Goal: Task Accomplishment & Management: Use online tool/utility

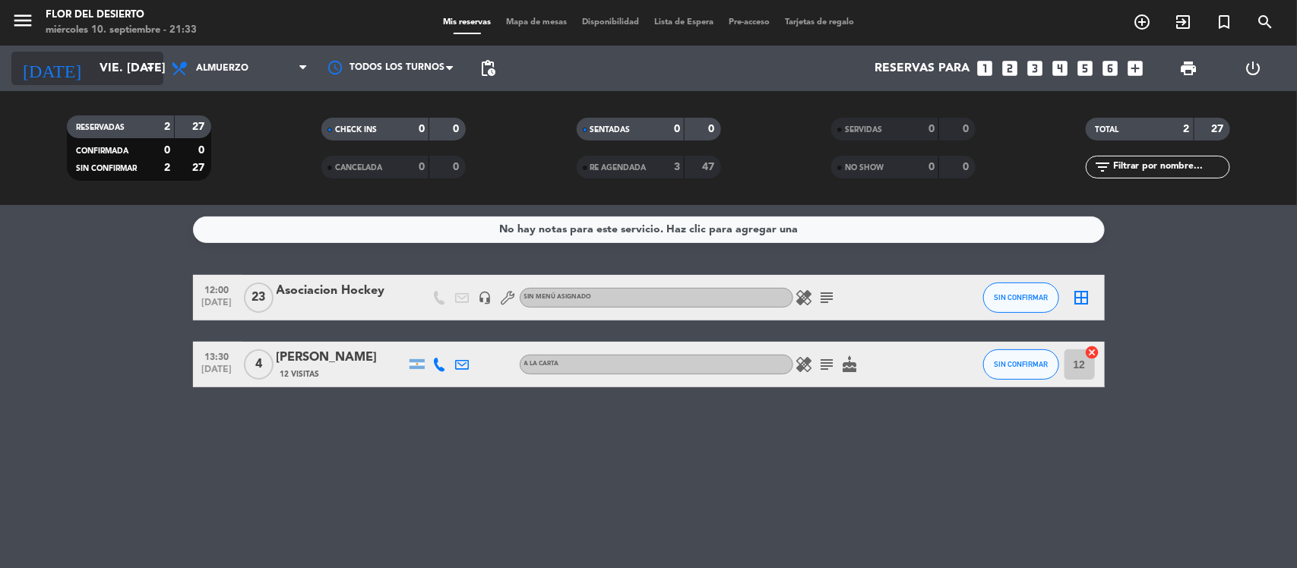
click at [100, 71] on input "vie. [DATE]" at bounding box center [172, 69] width 160 height 30
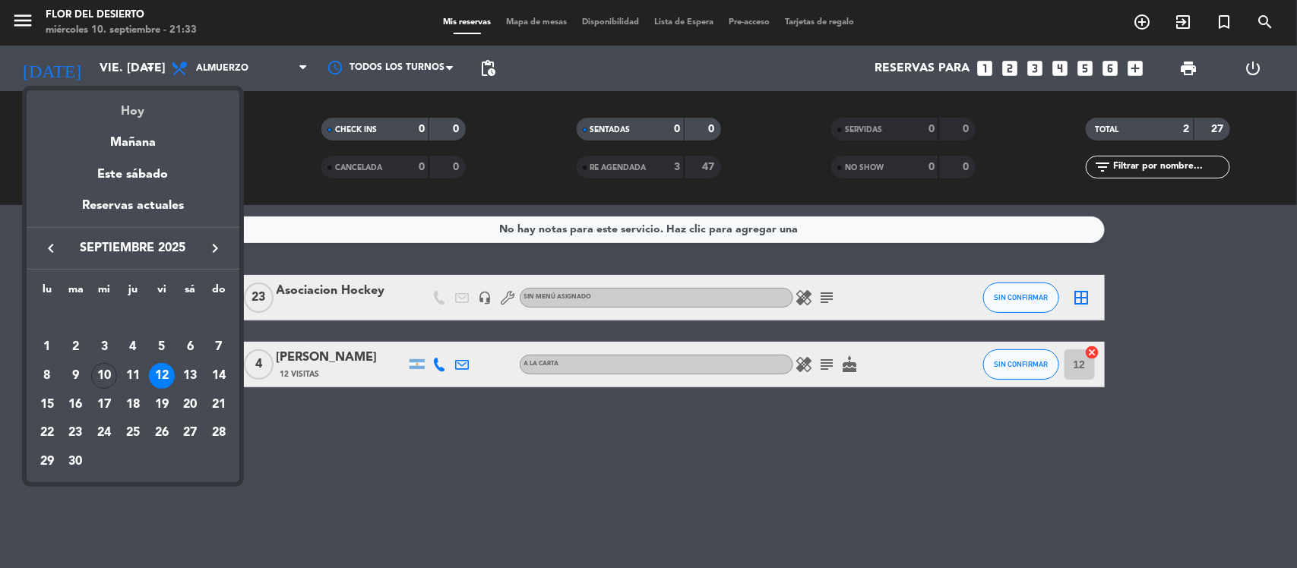
click at [133, 112] on div "Hoy" at bounding box center [133, 105] width 213 height 31
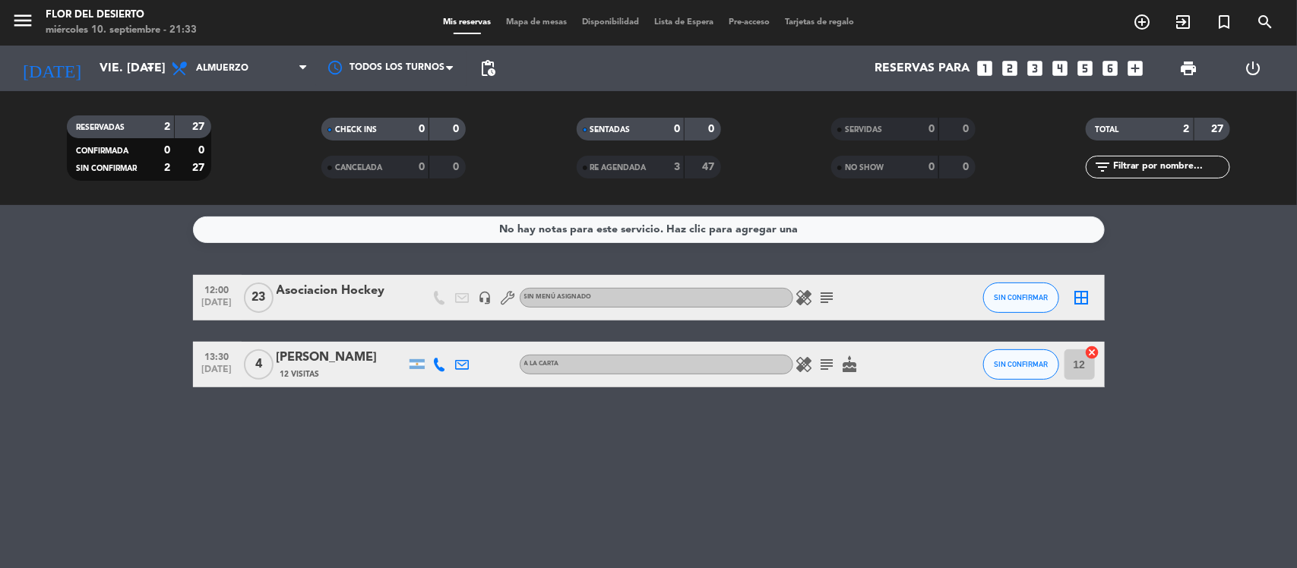
type input "mié. [DATE]"
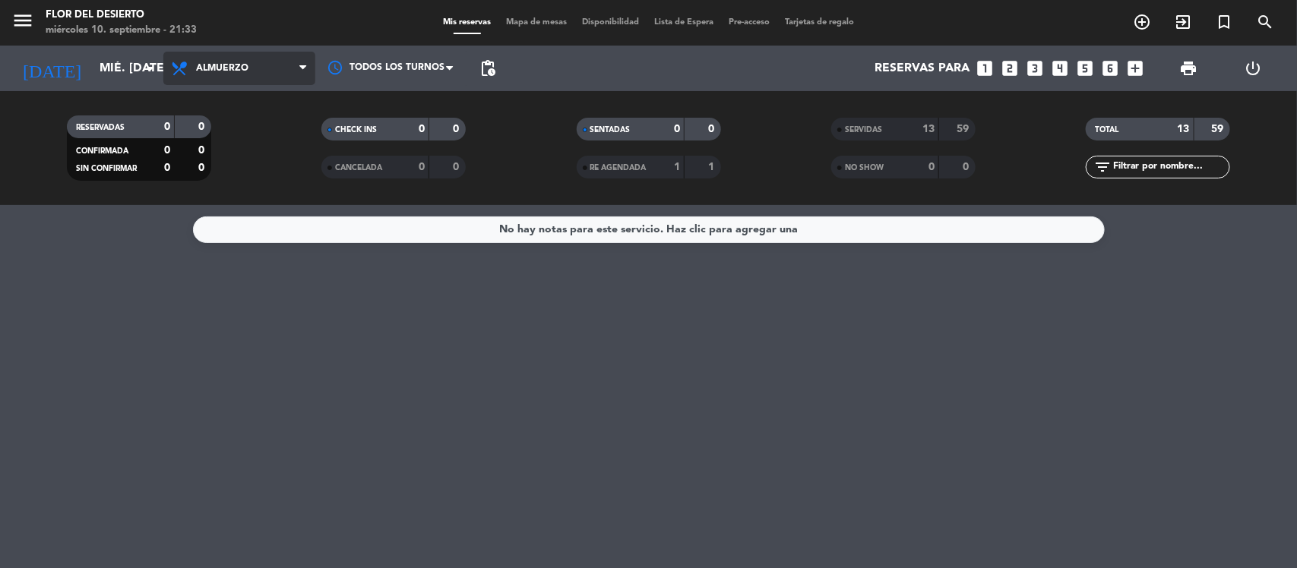
click at [252, 58] on span "Almuerzo" at bounding box center [239, 68] width 152 height 33
click at [277, 161] on div "menu [PERSON_NAME] DEL DESIERTO miércoles 10. septiembre - 21:33 Mis reservas M…" at bounding box center [648, 102] width 1297 height 205
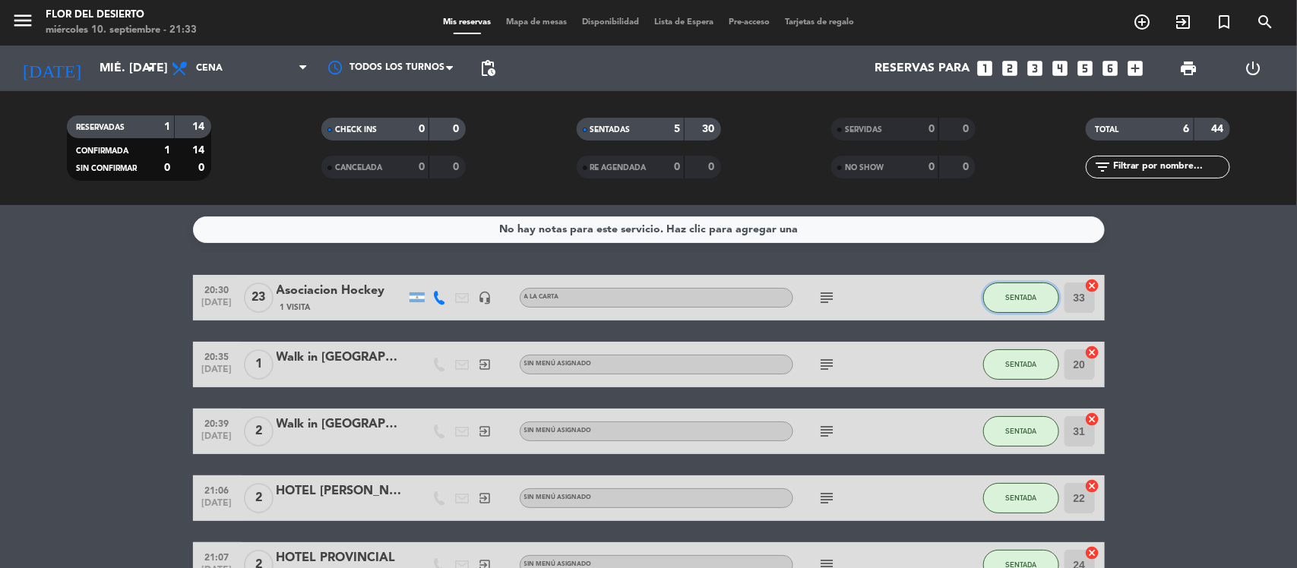
click at [1022, 296] on span "SENTADA" at bounding box center [1020, 297] width 31 height 8
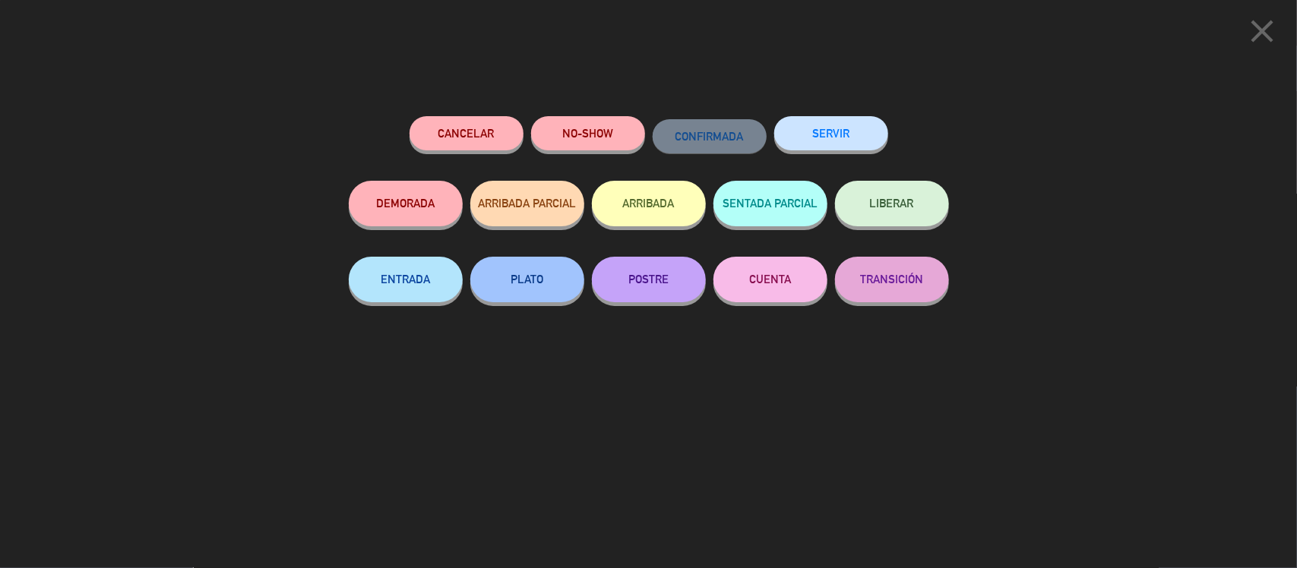
click at [844, 154] on div "SERVIR" at bounding box center [831, 148] width 114 height 65
click at [838, 123] on button "SERVIR" at bounding box center [831, 133] width 114 height 34
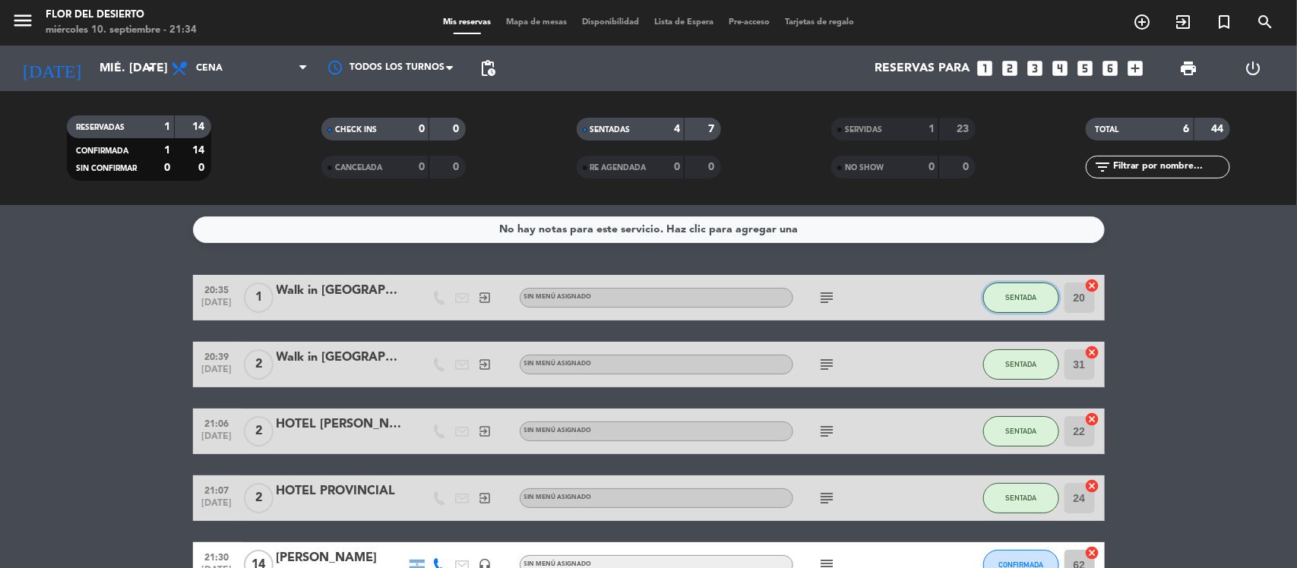
click at [1007, 300] on span "SENTADA" at bounding box center [1020, 297] width 31 height 8
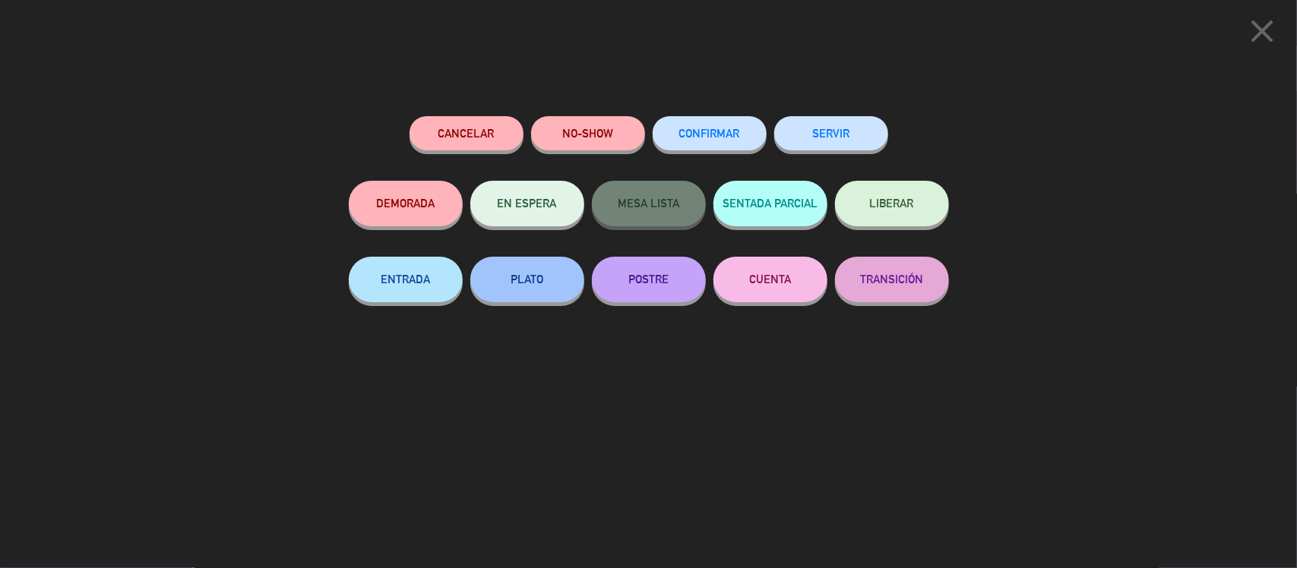
click at [834, 137] on button "SERVIR" at bounding box center [831, 133] width 114 height 34
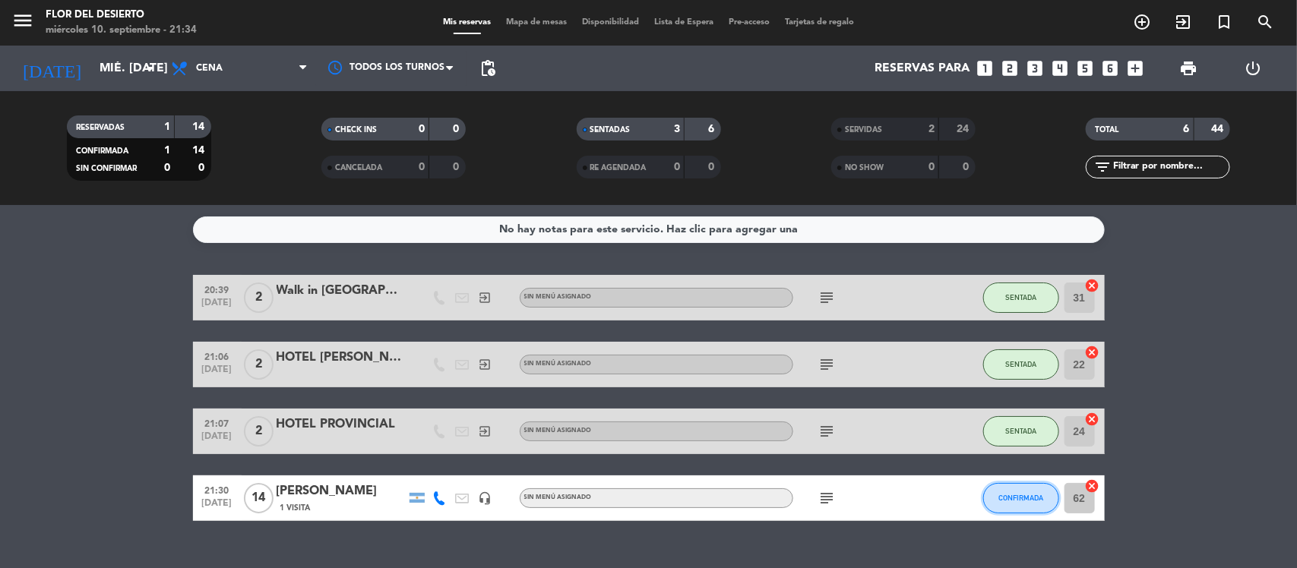
click at [1008, 484] on button "CONFIRMADA" at bounding box center [1021, 498] width 76 height 30
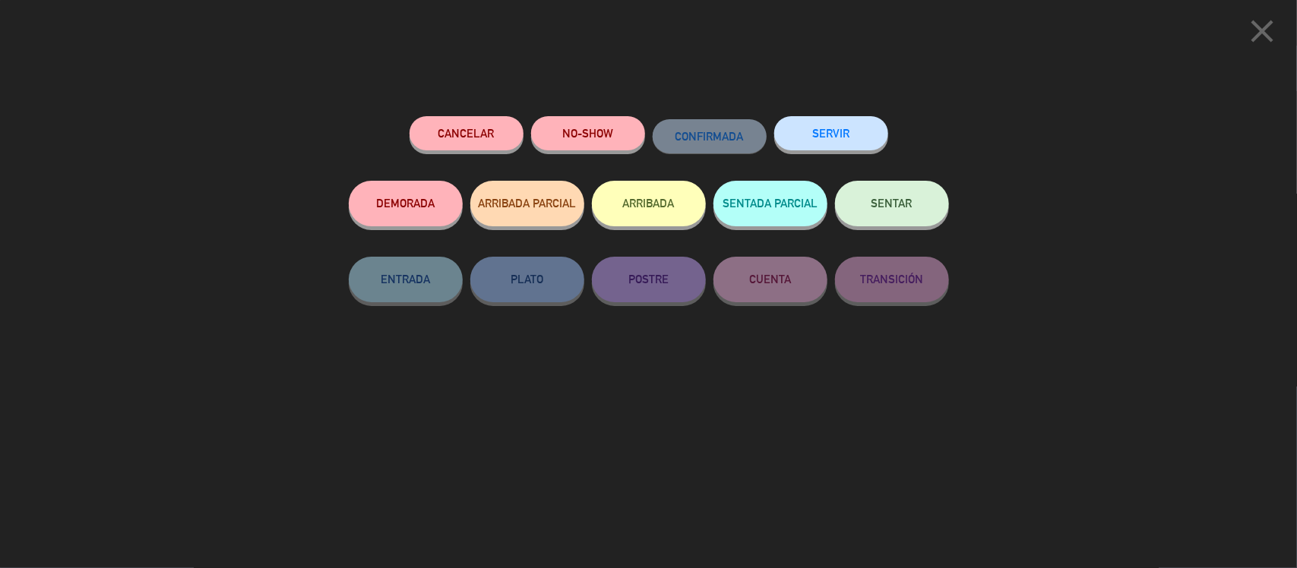
click at [871, 196] on button "SENTAR" at bounding box center [892, 204] width 114 height 46
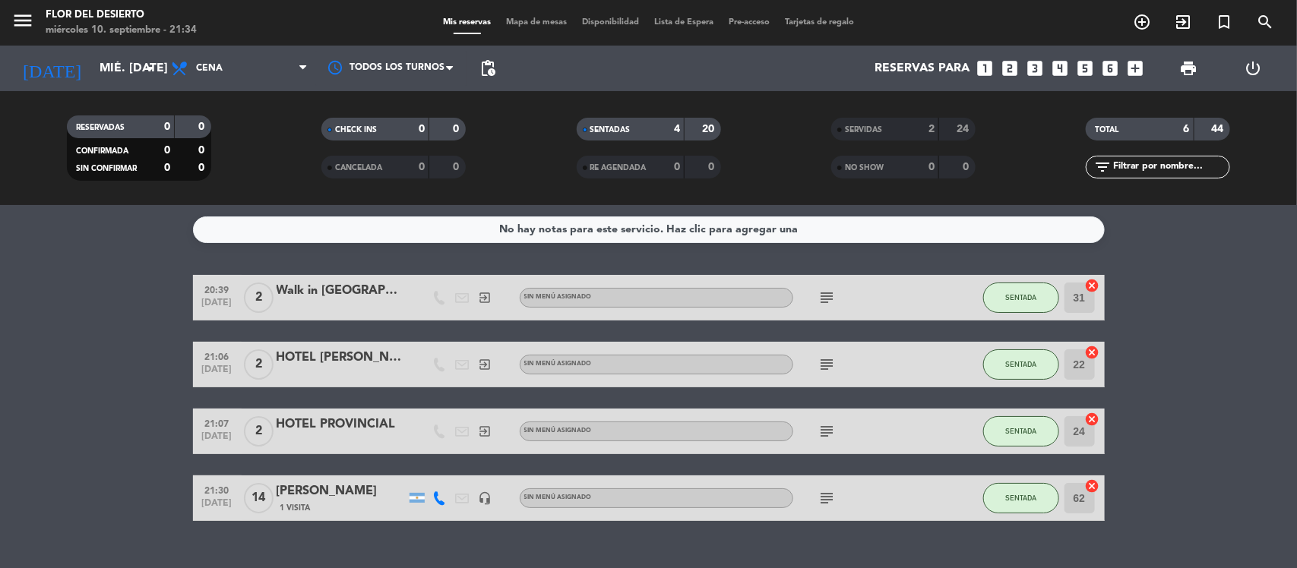
click at [537, 16] on div "menu [PERSON_NAME] DEL DESIERTO miércoles 10. septiembre - 21:34 Mis reservas M…" at bounding box center [648, 23] width 1297 height 46
click at [537, 18] on span "Mapa de mesas" at bounding box center [536, 22] width 76 height 8
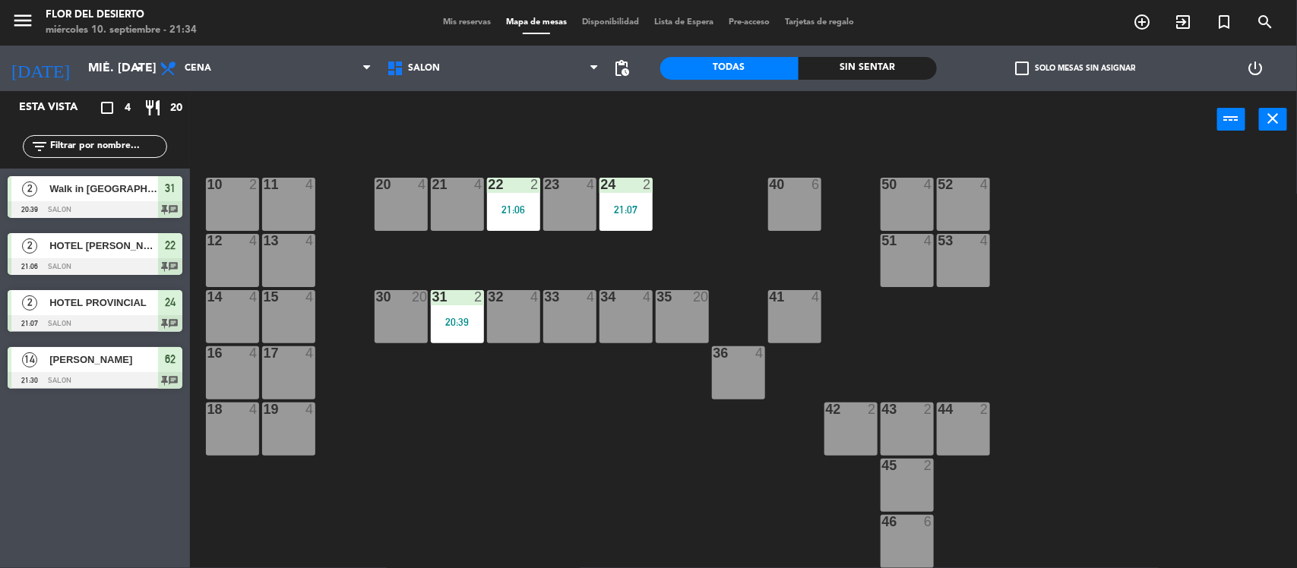
click at [395, 309] on div "30 20" at bounding box center [401, 316] width 53 height 53
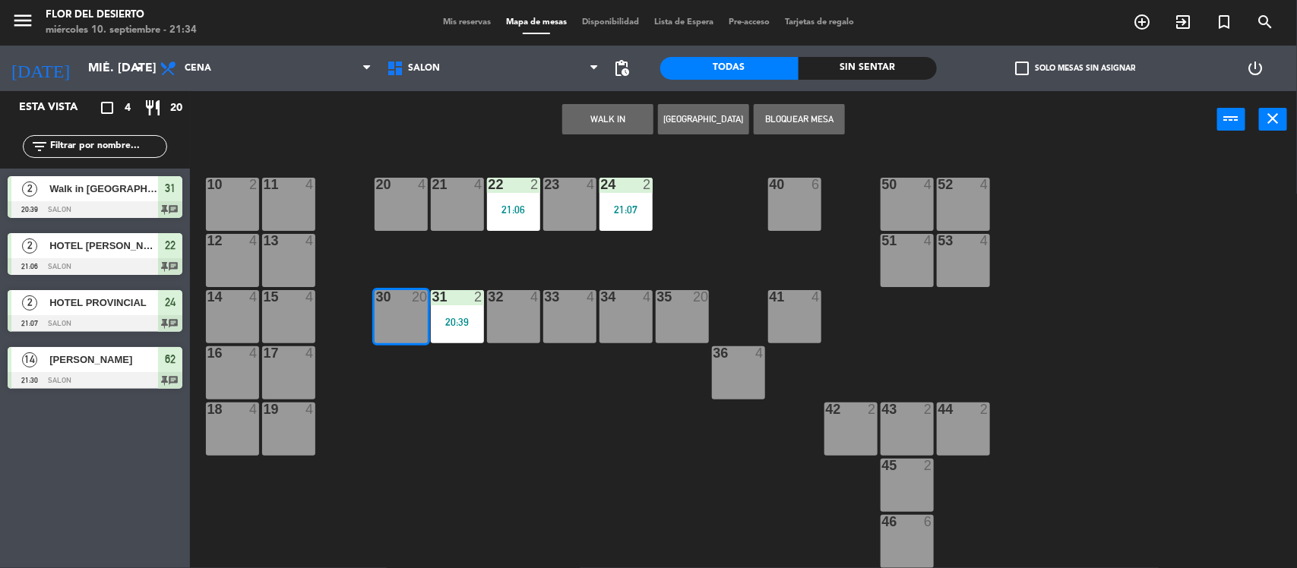
click at [633, 114] on button "WALK IN" at bounding box center [607, 119] width 91 height 30
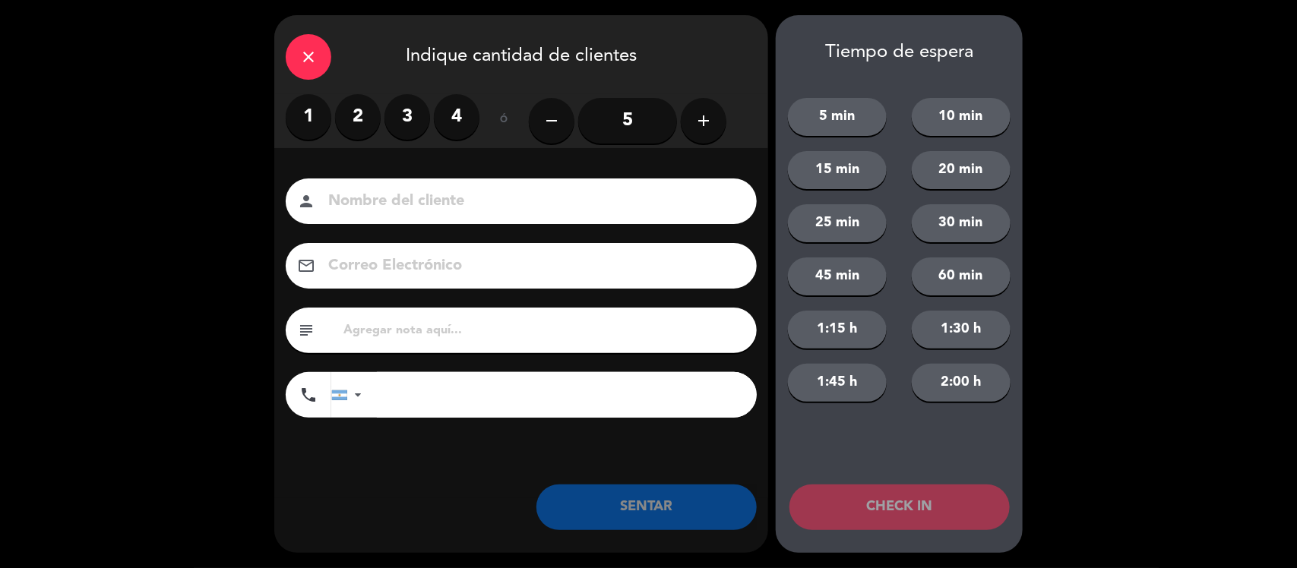
click at [449, 101] on label "4" at bounding box center [457, 117] width 46 height 46
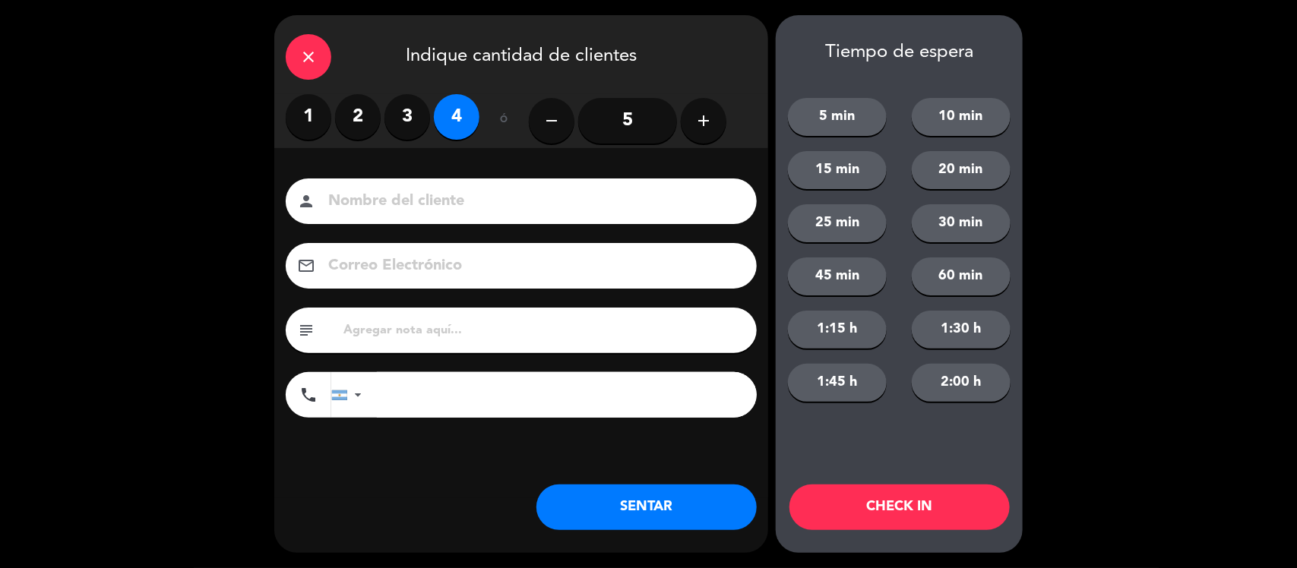
drag, startPoint x: 468, startPoint y: 207, endPoint x: 470, endPoint y: 195, distance: 12.3
click at [464, 201] on input at bounding box center [532, 201] width 410 height 27
click at [564, 211] on input "Hotel Golden" at bounding box center [532, 201] width 410 height 27
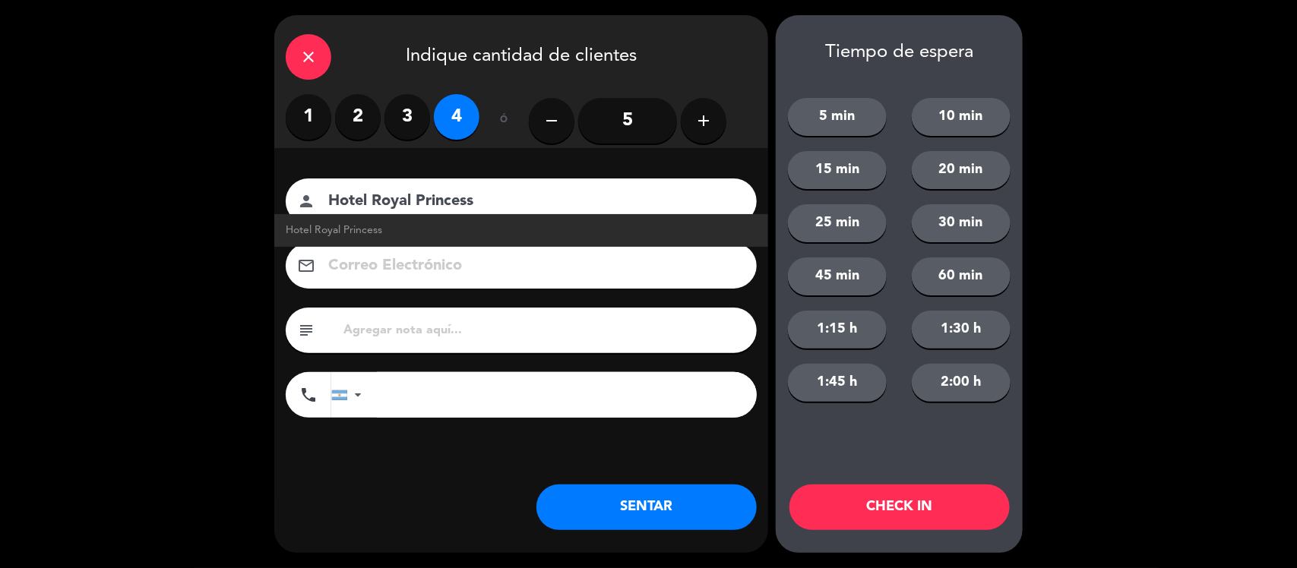
type input "Hotel Royal Princess"
click at [384, 336] on input "text" at bounding box center [544, 330] width 404 height 21
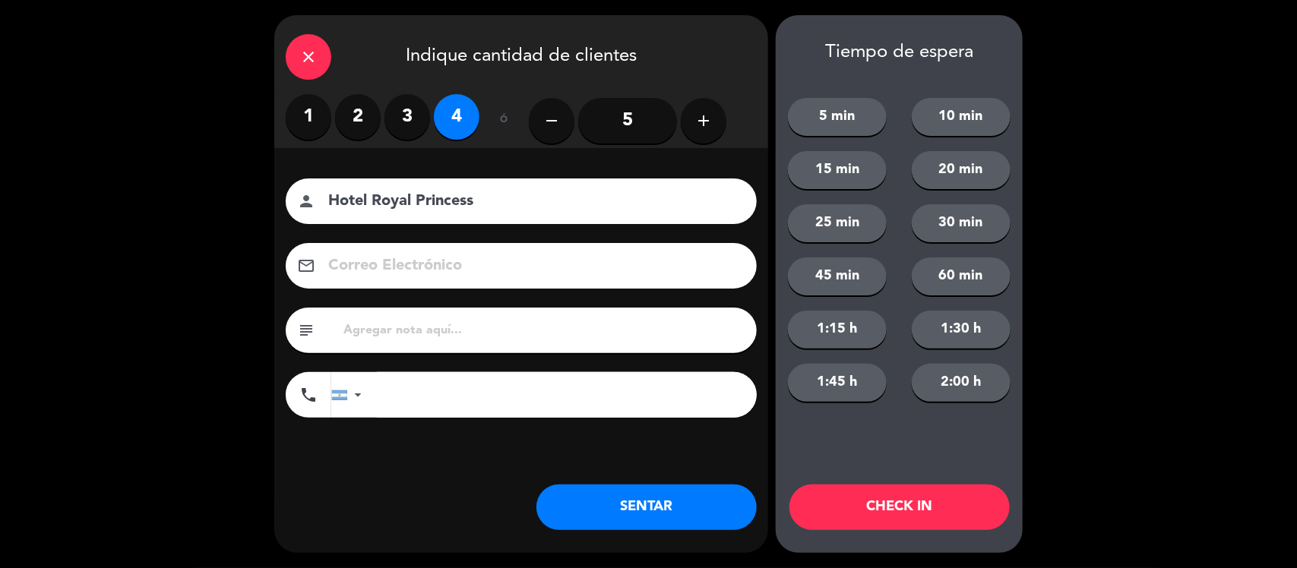
type input "n"
type input "4 VOUCHERS MENU MAS POSTRE SIN BEBIDA"
click at [582, 498] on button "SENTAR" at bounding box center [646, 508] width 220 height 46
